Goal: Task Accomplishment & Management: Complete application form

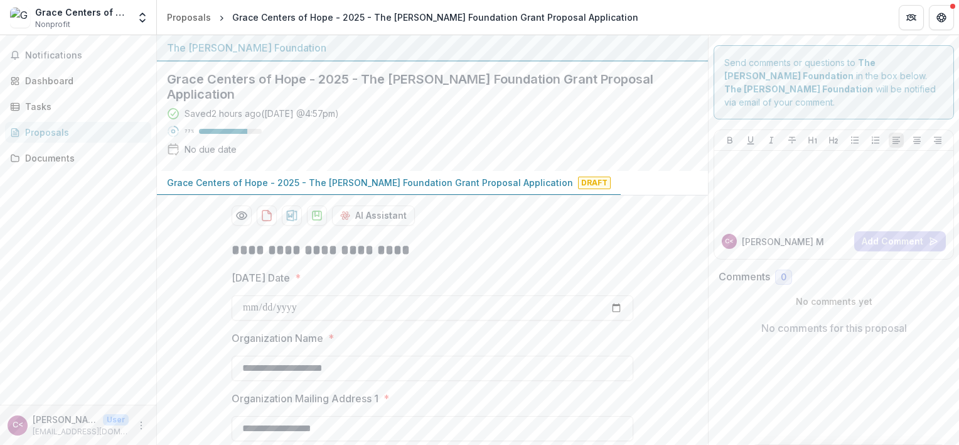
click at [578, 176] on span "Draft" at bounding box center [594, 182] width 33 height 13
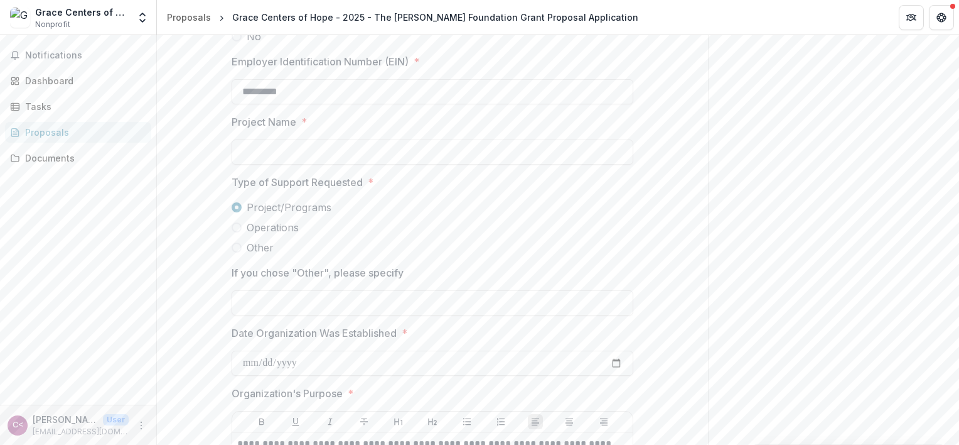
scroll to position [1067, 0]
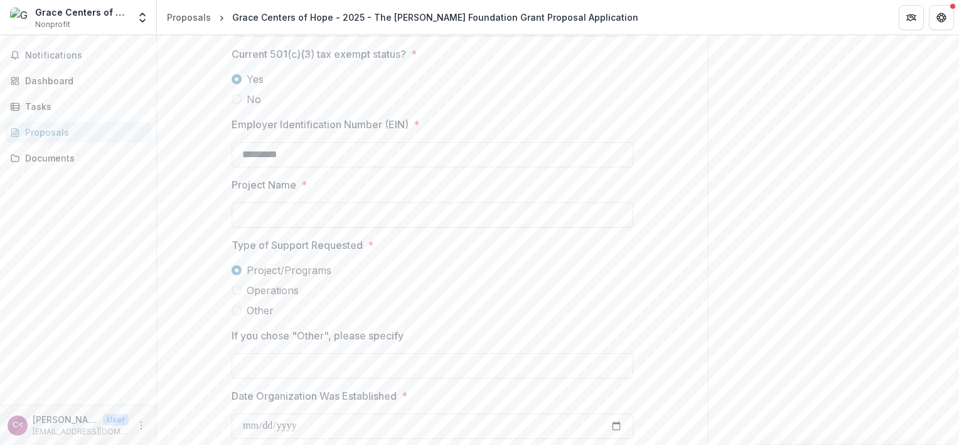
click at [274, 202] on input "Project Name *" at bounding box center [433, 214] width 402 height 25
click at [332, 202] on input "Project Name *" at bounding box center [433, 214] width 402 height 25
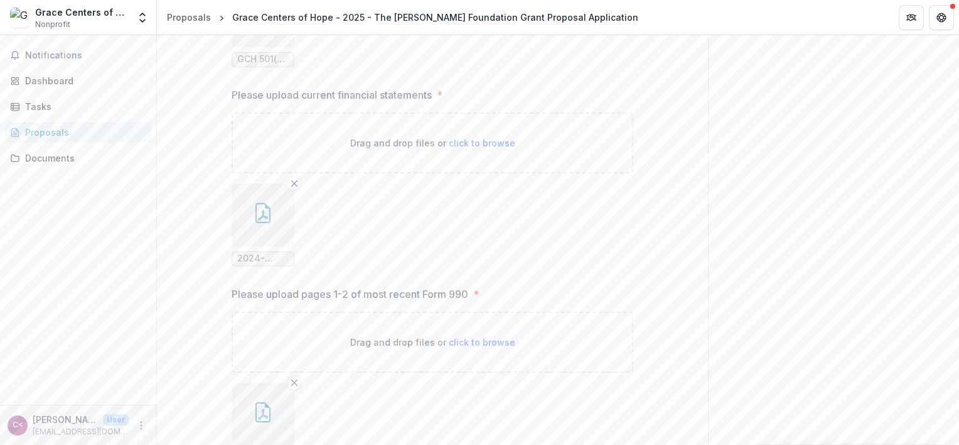
scroll to position [2077, 0]
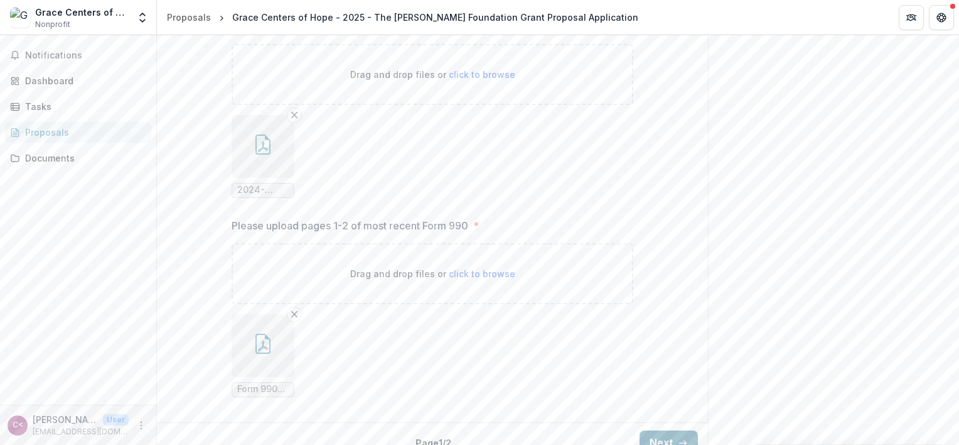
type input "**********"
click at [686, 430] on button "Next" at bounding box center [669, 442] width 58 height 25
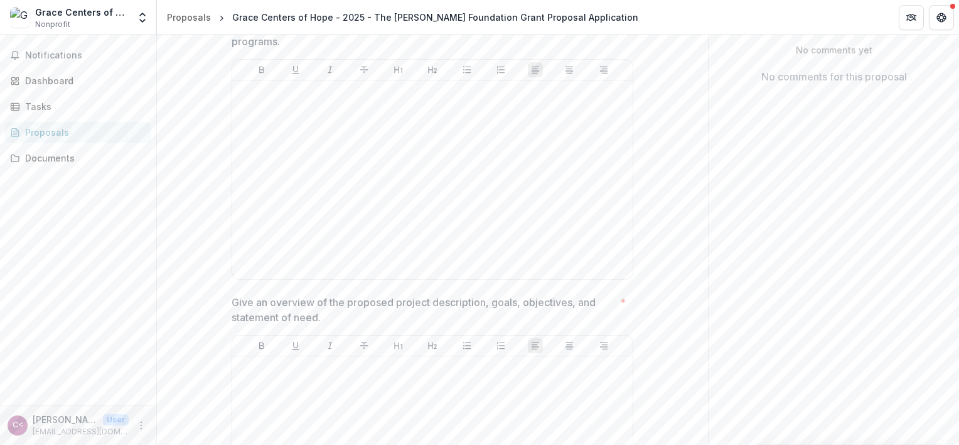
scroll to position [314, 0]
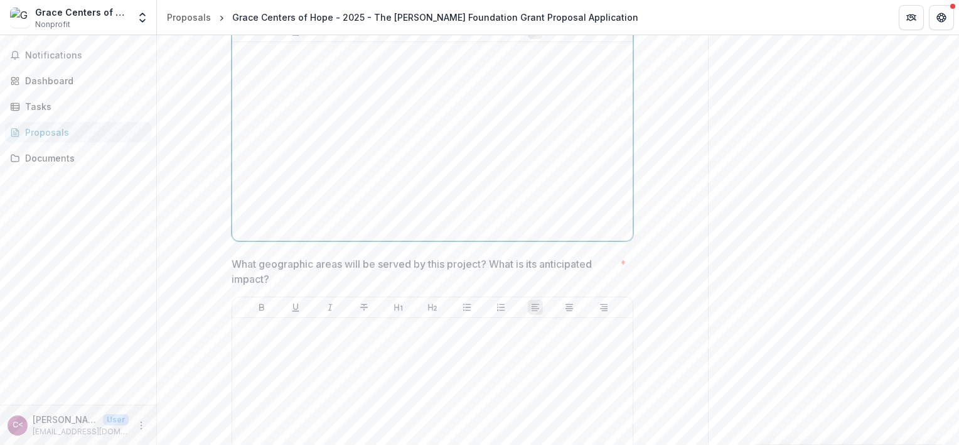
click at [418, 173] on div at bounding box center [432, 141] width 391 height 188
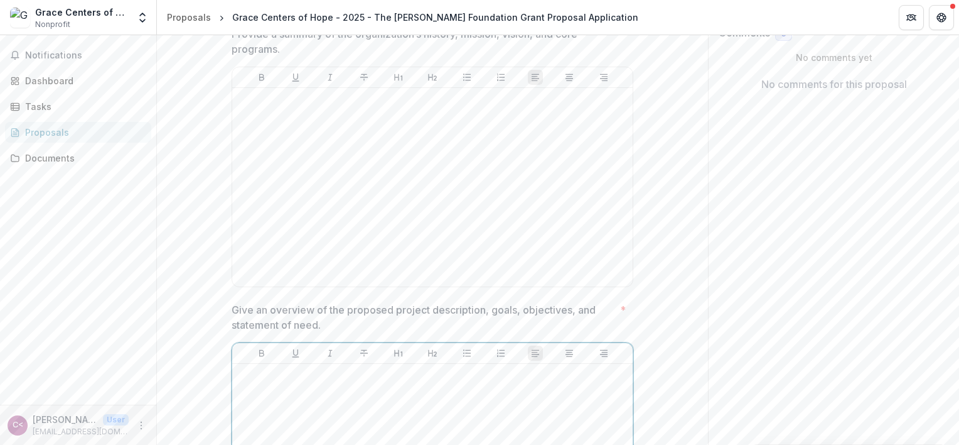
scroll to position [620, 0]
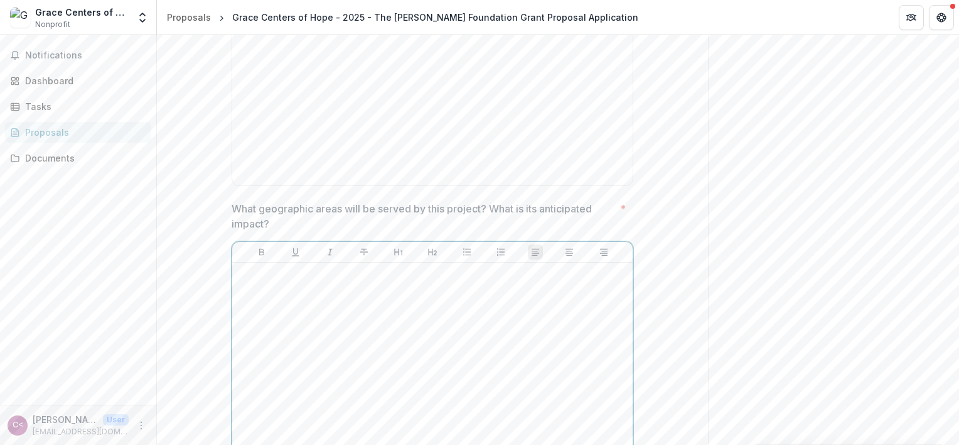
click at [343, 357] on div at bounding box center [432, 361] width 391 height 188
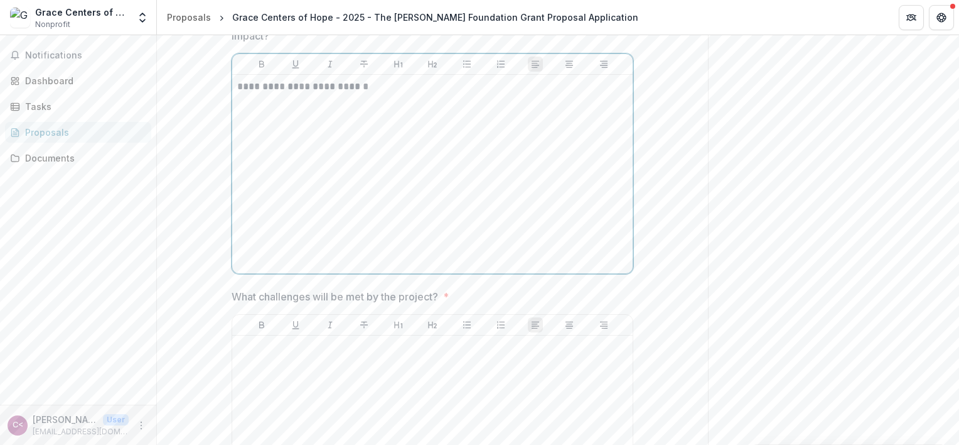
scroll to position [634, 0]
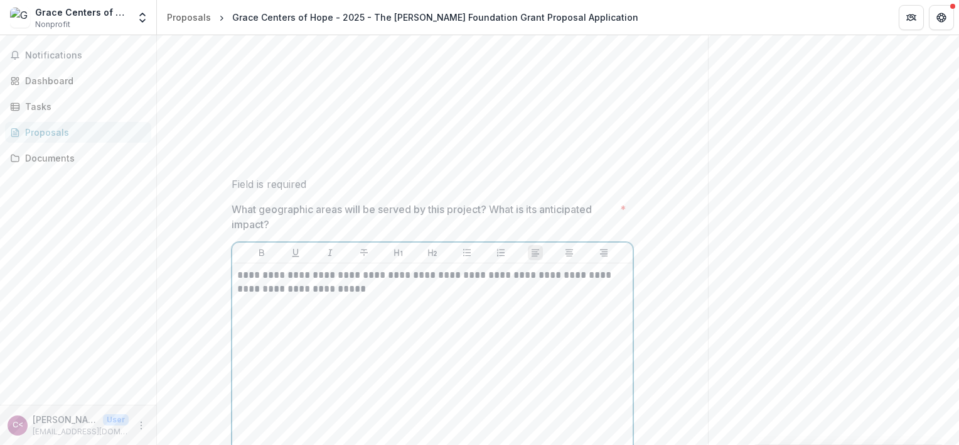
click at [417, 271] on p "**********" at bounding box center [432, 282] width 391 height 28
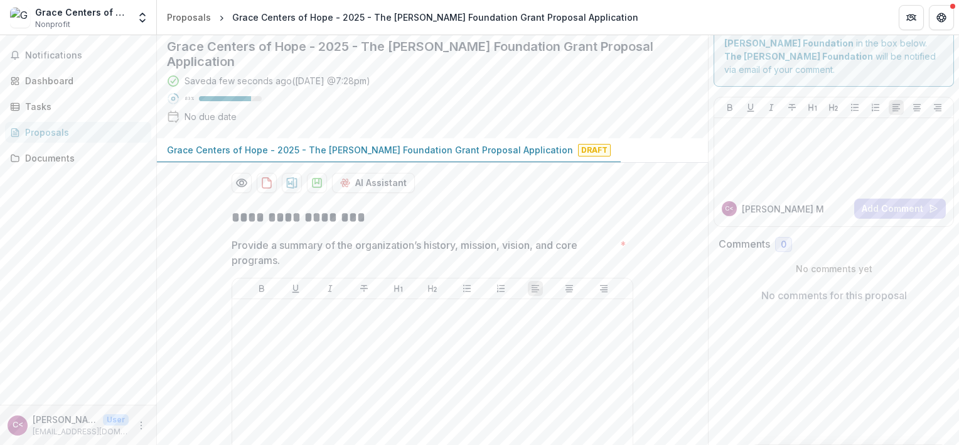
scroll to position [0, 0]
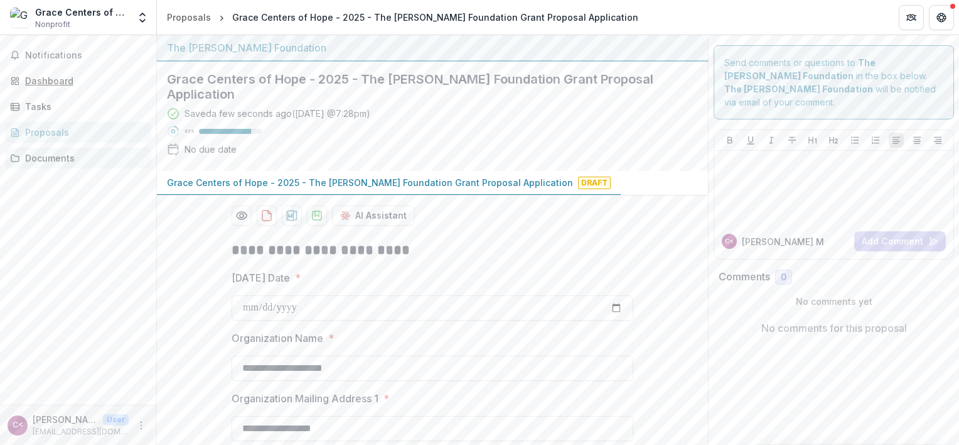
drag, startPoint x: 53, startPoint y: 79, endPoint x: 133, endPoint y: 162, distance: 115.0
click at [53, 79] on div "Dashboard" at bounding box center [83, 80] width 116 height 13
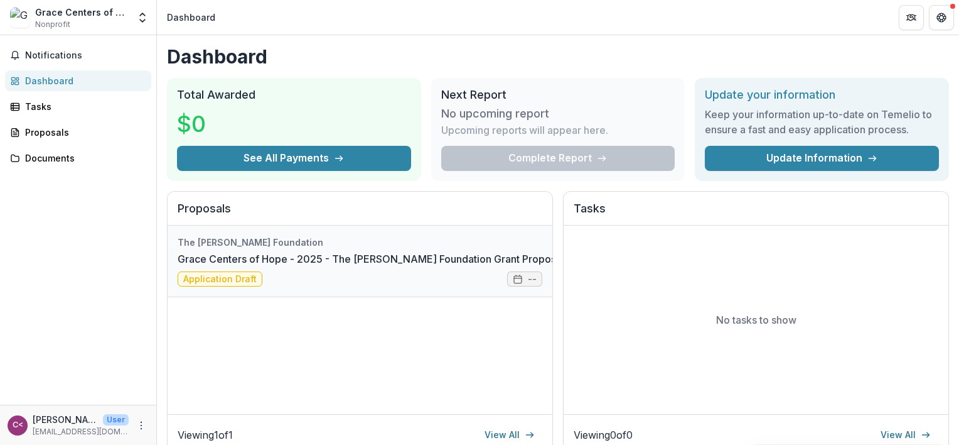
click at [525, 266] on link "Grace Centers of Hope - 2025 - The [PERSON_NAME] Foundation Grant Proposal Appl…" at bounding box center [399, 258] width 443 height 15
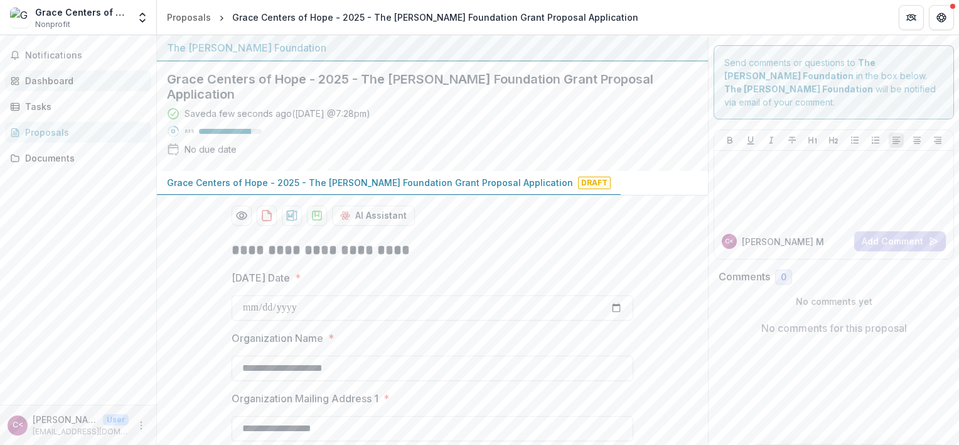
click at [43, 79] on div "Dashboard" at bounding box center [83, 80] width 116 height 13
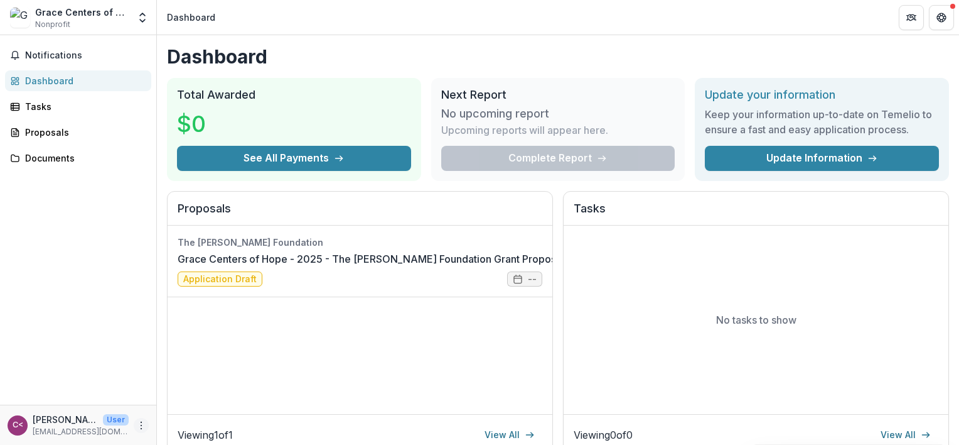
click at [141, 428] on icon "More" at bounding box center [141, 425] width 10 height 10
click at [208, 416] on button "Logout" at bounding box center [224, 419] width 134 height 21
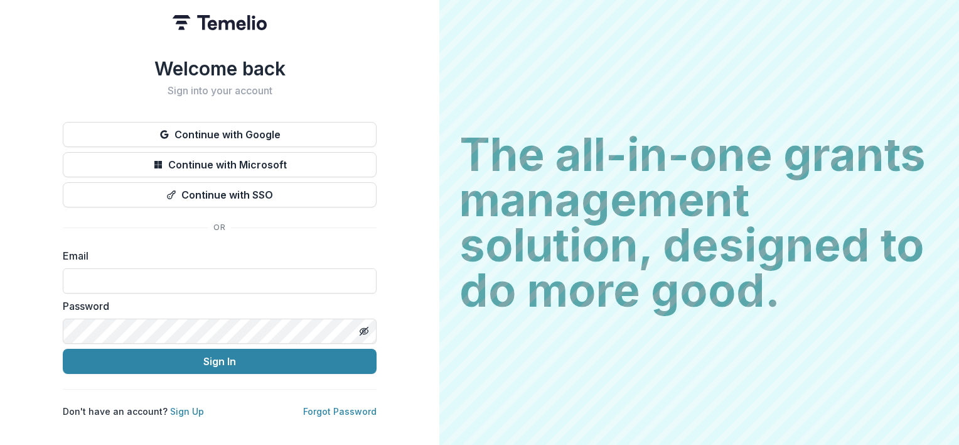
type input "**********"
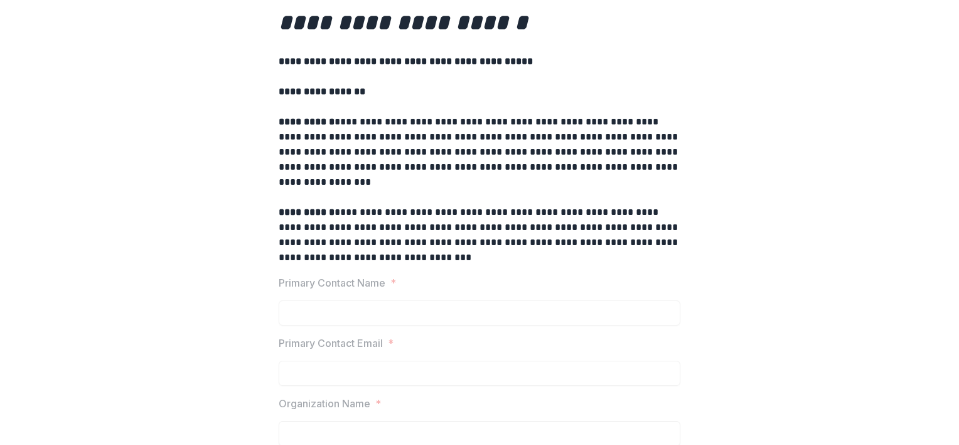
scroll to position [188, 0]
